Goal: Task Accomplishment & Management: Manage account settings

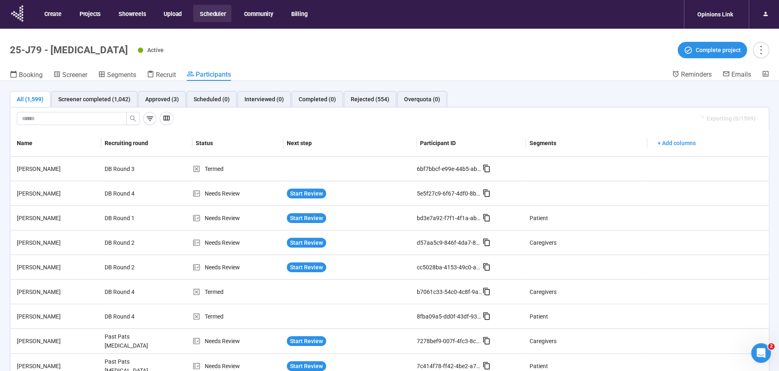
click at [215, 9] on button "Scheduler" at bounding box center [212, 13] width 38 height 17
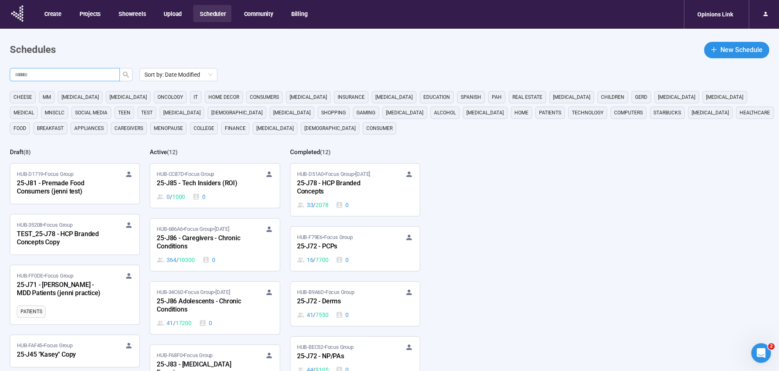
click at [90, 76] on input "text" at bounding box center [62, 74] width 94 height 9
type input "***"
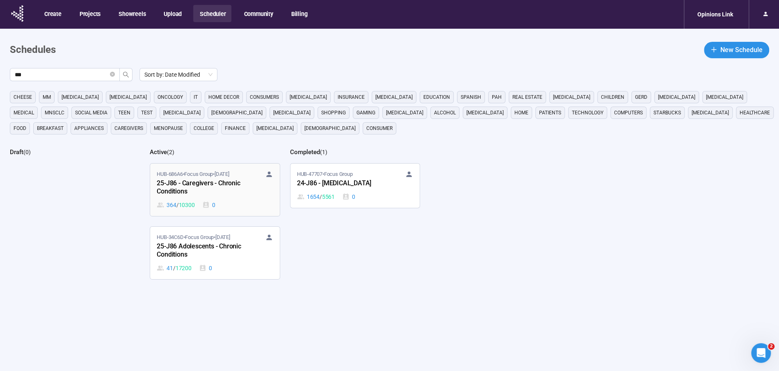
click at [203, 192] on div "25-J86 - Caregivers - Chronic Conditions" at bounding box center [202, 188] width 90 height 19
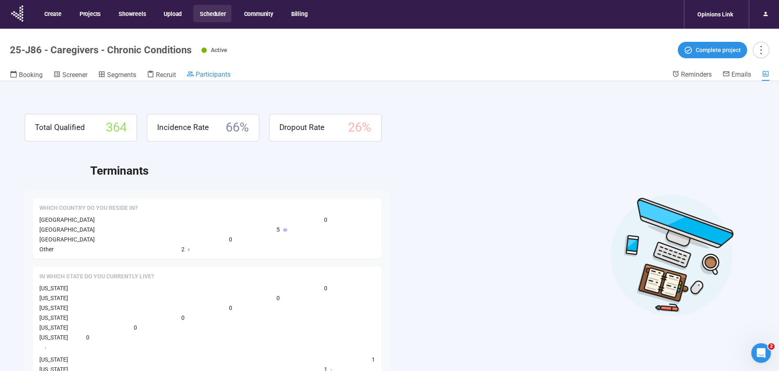
click at [201, 70] on div "Participants" at bounding box center [209, 74] width 44 height 8
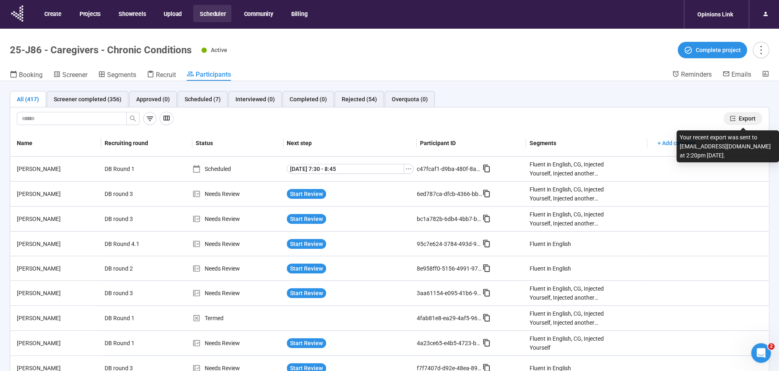
click at [745, 117] on span "Export" at bounding box center [747, 118] width 17 height 9
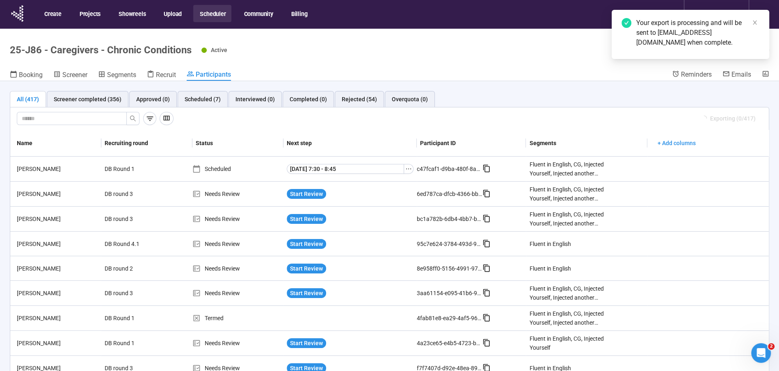
click at [210, 12] on button "Scheduler" at bounding box center [212, 13] width 38 height 17
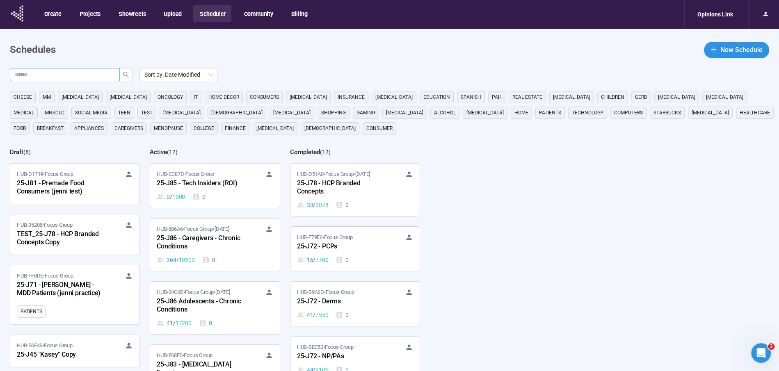
click at [81, 77] on input "text" at bounding box center [62, 74] width 94 height 9
type input "***"
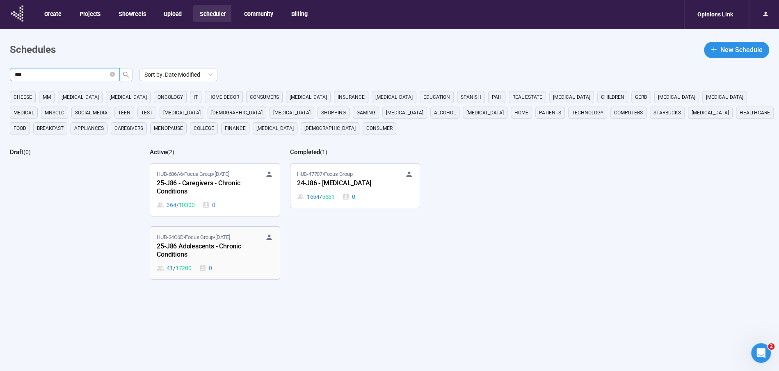
click at [181, 239] on span "HUB-34C6D • Focus Group • Sep 23" at bounding box center [193, 238] width 73 height 8
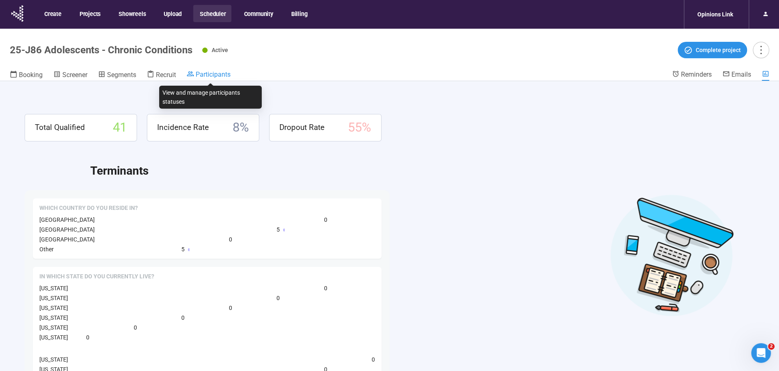
click at [217, 78] on span "Participants" at bounding box center [213, 75] width 35 height 8
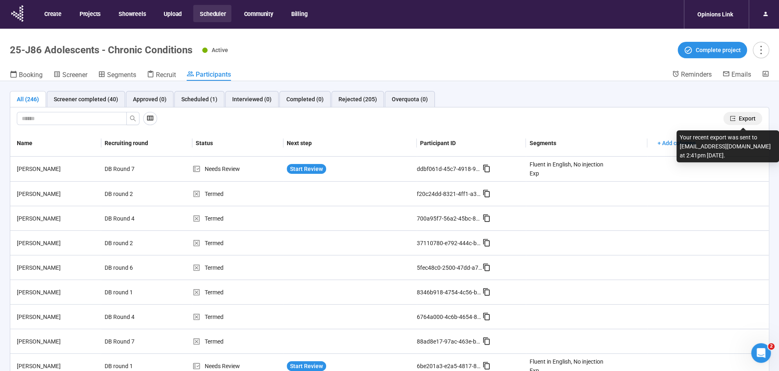
click at [737, 120] on button "Export" at bounding box center [743, 118] width 39 height 13
